Goal: Information Seeking & Learning: Find specific fact

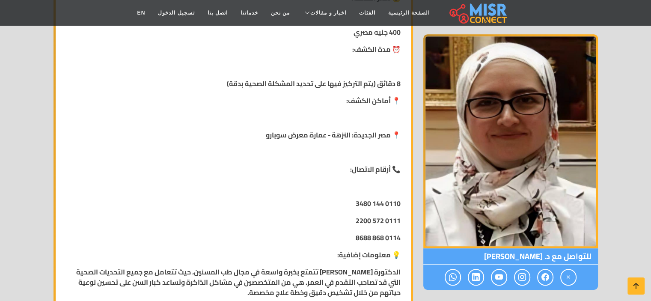
scroll to position [428, 0]
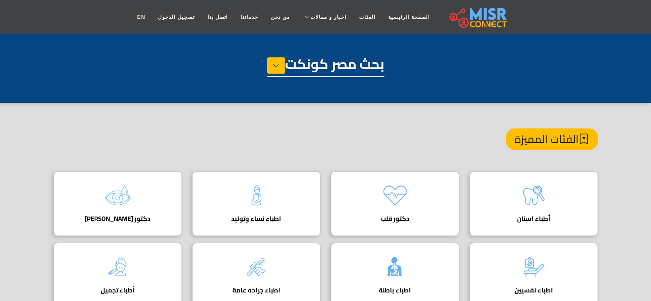
click at [348, 64] on h1 "بحث مصر كونكت" at bounding box center [325, 66] width 117 height 21
click at [278, 65] on button at bounding box center [276, 65] width 18 height 16
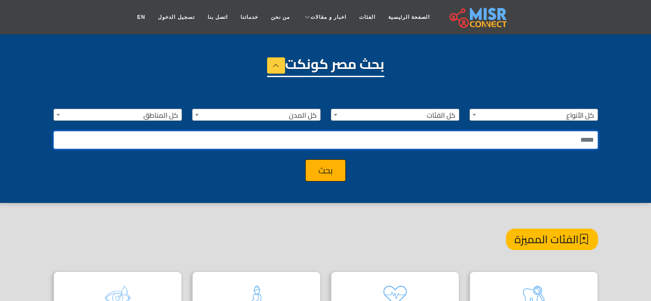
paste input "**********"
type input "**********"
click at [326, 167] on button "بحث" at bounding box center [325, 170] width 41 height 22
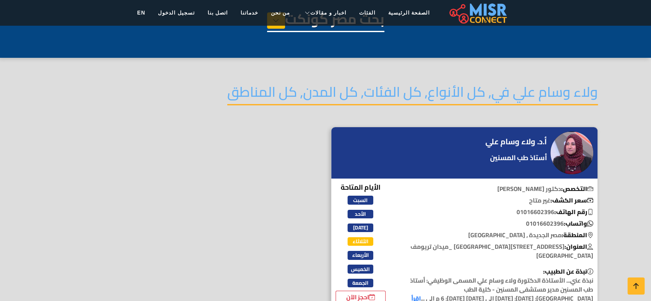
scroll to position [86, 0]
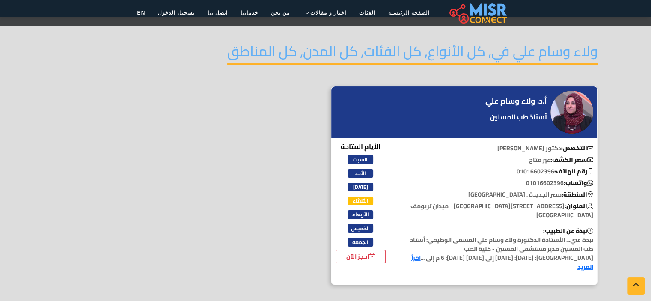
click at [508, 101] on h4 "أ.د. ولاء وسام علي" at bounding box center [516, 100] width 62 height 9
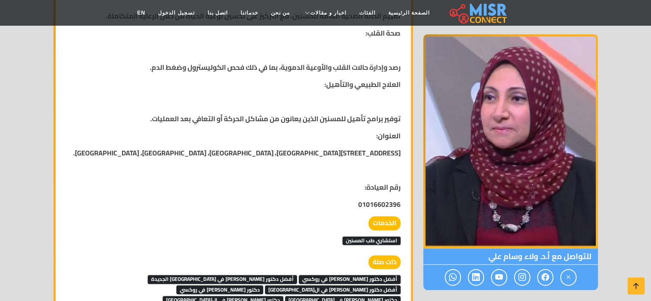
scroll to position [1027, 0]
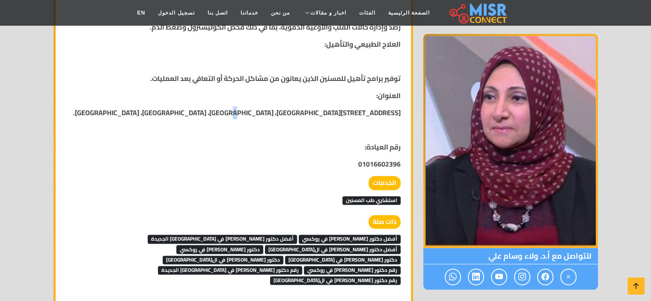
drag, startPoint x: 267, startPoint y: 95, endPoint x: 330, endPoint y: 114, distance: 66.5
click at [304, 107] on strong "132 شارع النزهه، ميدان تريومف، مصر الجديدة، القاهرة." at bounding box center [236, 112] width 327 height 13
click at [271, 106] on strong "132 شارع النزهه، ميدان تريومف، مصر الجديدة، القاهرة." at bounding box center [236, 112] width 327 height 13
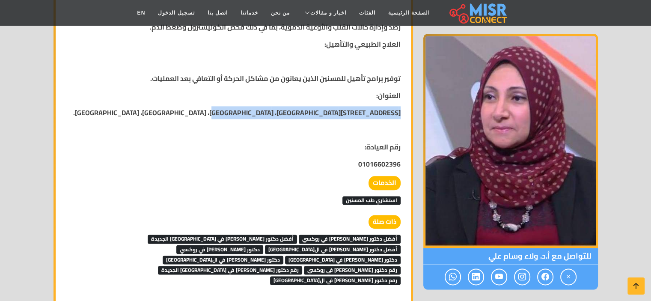
drag, startPoint x: 400, startPoint y: 100, endPoint x: 239, endPoint y: 96, distance: 161.7
